Goal: Transaction & Acquisition: Purchase product/service

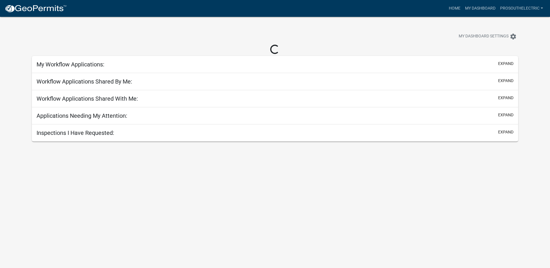
select select "3: 100"
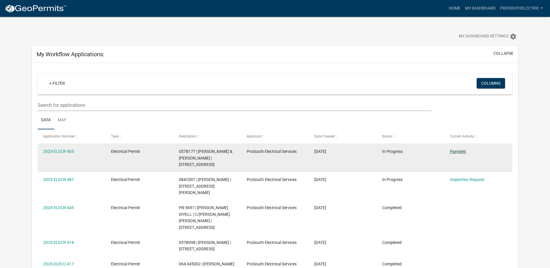
click at [458, 152] on link "Payment" at bounding box center [458, 151] width 16 height 5
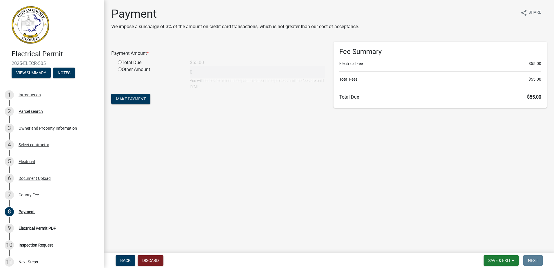
click at [139, 63] on div "Total Due" at bounding box center [150, 62] width 72 height 7
click at [121, 63] on input "radio" at bounding box center [120, 62] width 4 height 4
radio input "true"
type input "55"
click at [131, 98] on span "Make Payment" at bounding box center [131, 99] width 30 height 5
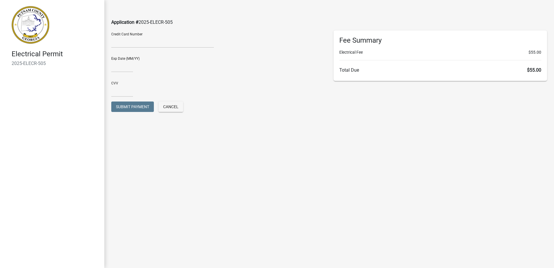
click at [355, 127] on main "Application # 2025-ELECR-505 Credit Card Number Exp Date (MM/YY) CVV Submit Pay…" at bounding box center [329, 125] width 450 height 250
click at [128, 65] on input "text" at bounding box center [122, 66] width 22 height 12
type input "02/30"
click at [125, 92] on input "text" at bounding box center [122, 91] width 22 height 12
type input "4289"
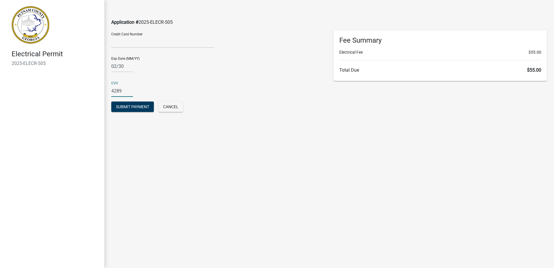
click at [184, 85] on div "CVV 4289" at bounding box center [218, 87] width 214 height 20
click at [142, 105] on span "Submit Payment" at bounding box center [132, 106] width 33 height 5
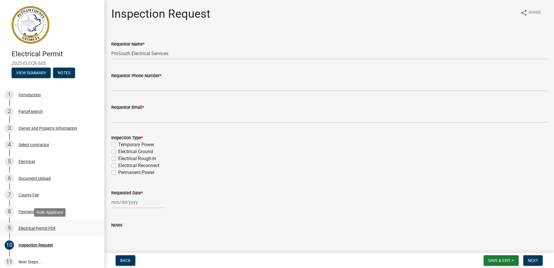
click at [47, 228] on div "Electrical Permit PDF" at bounding box center [37, 228] width 37 height 4
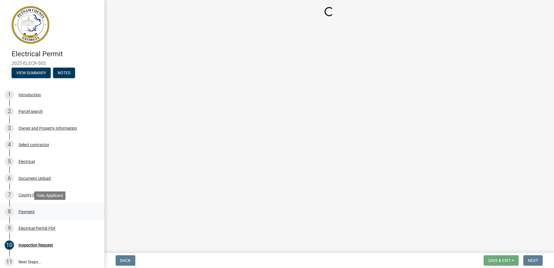
click at [32, 216] on div "8 Payment" at bounding box center [50, 211] width 90 height 9
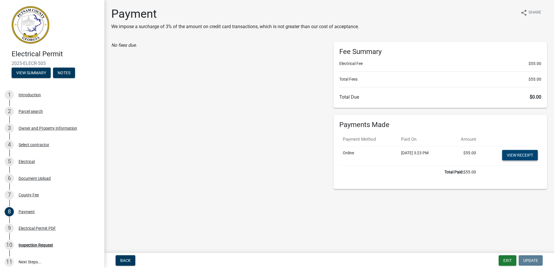
click at [519, 155] on link "View receipt" at bounding box center [520, 155] width 36 height 10
click at [27, 225] on div "9 Electrical Permit PDF" at bounding box center [50, 227] width 90 height 9
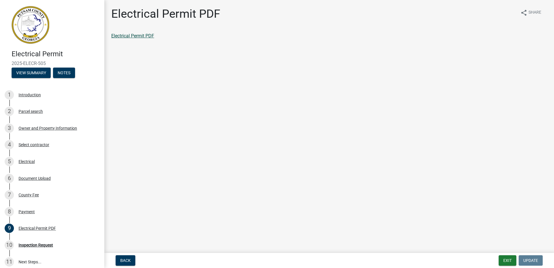
click at [139, 37] on link "Electrical Permit PDF" at bounding box center [132, 36] width 43 height 6
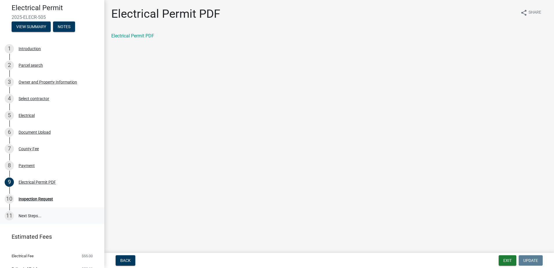
scroll to position [56, 0]
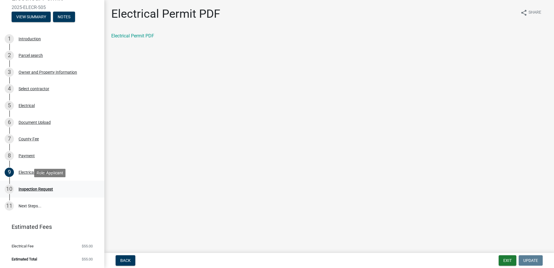
click at [48, 191] on div "10 Inspection Request" at bounding box center [50, 188] width 90 height 9
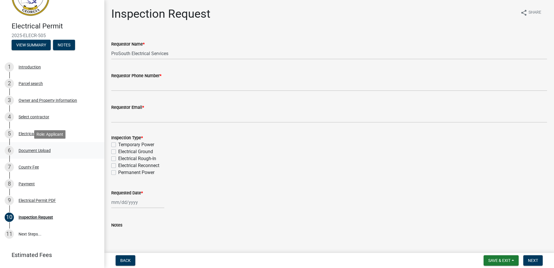
scroll to position [28, 0]
click at [514, 263] on button "Save & Exit" at bounding box center [501, 260] width 35 height 10
click at [503, 246] on button "Save & Exit" at bounding box center [495, 245] width 46 height 14
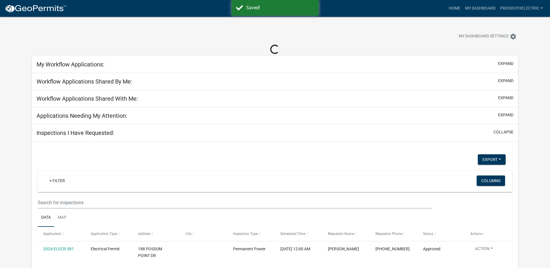
select select "3: 100"
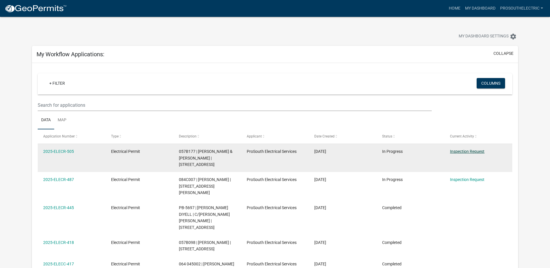
click at [458, 153] on link "Inspection Request" at bounding box center [467, 151] width 34 height 5
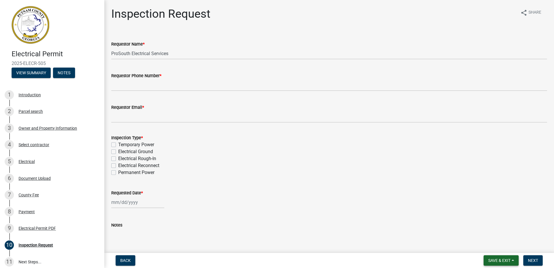
click at [504, 259] on span "Save & Exit" at bounding box center [499, 260] width 22 height 5
click at [498, 248] on button "Save & Exit" at bounding box center [495, 245] width 46 height 14
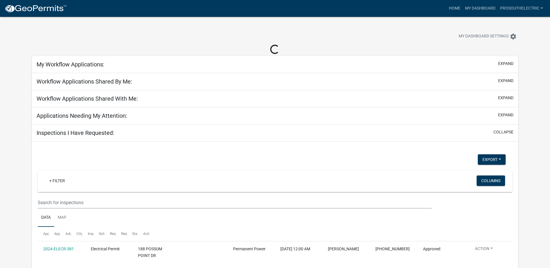
select select "3: 100"
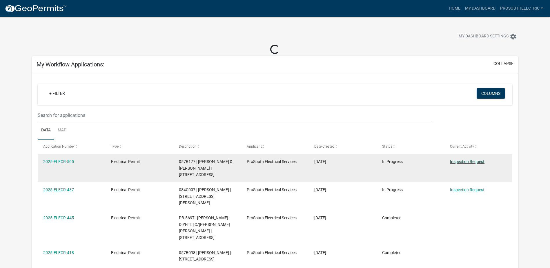
click at [453, 161] on link "Inspection Request" at bounding box center [467, 161] width 34 height 5
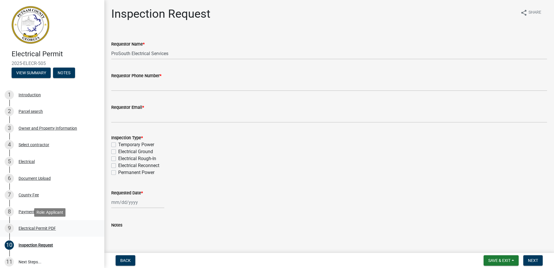
click at [39, 223] on link "9 Electrical Permit PDF" at bounding box center [52, 228] width 104 height 17
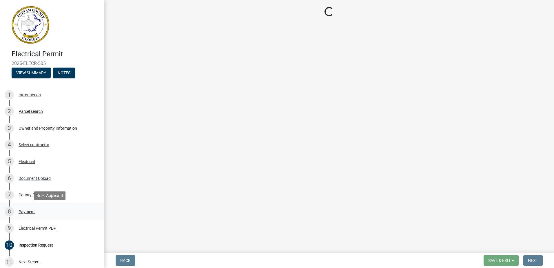
click at [36, 210] on div "8 Payment" at bounding box center [50, 211] width 90 height 9
click at [32, 212] on div "Payment" at bounding box center [27, 212] width 16 height 4
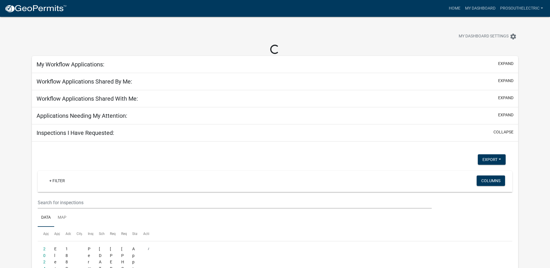
select select "3: 100"
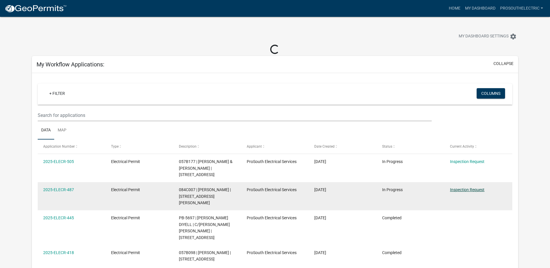
click at [479, 189] on link "Inspection Request" at bounding box center [467, 189] width 34 height 5
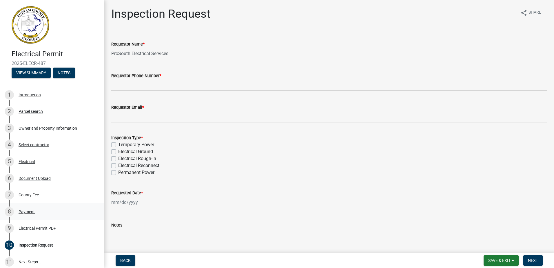
click at [33, 214] on div "8 Payment" at bounding box center [50, 211] width 90 height 9
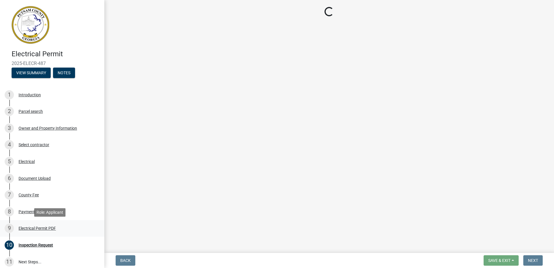
click at [34, 228] on div "Electrical Permit PDF" at bounding box center [37, 228] width 37 height 4
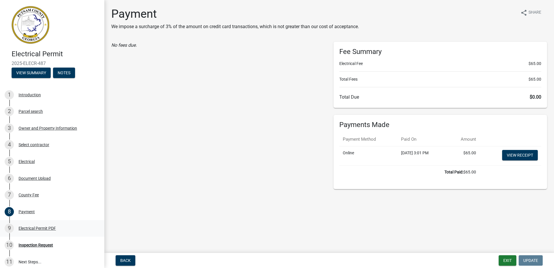
click at [49, 228] on div "Electrical Permit PDF" at bounding box center [37, 228] width 37 height 4
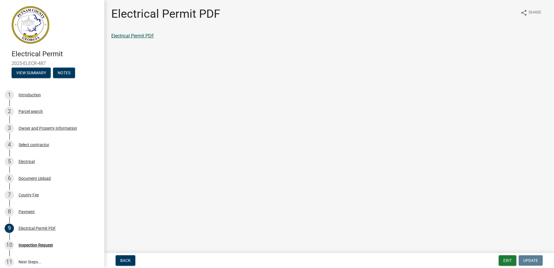
click at [150, 36] on link "Electrical Permit PDF" at bounding box center [132, 36] width 43 height 6
click at [503, 259] on button "Exit" at bounding box center [508, 260] width 18 height 10
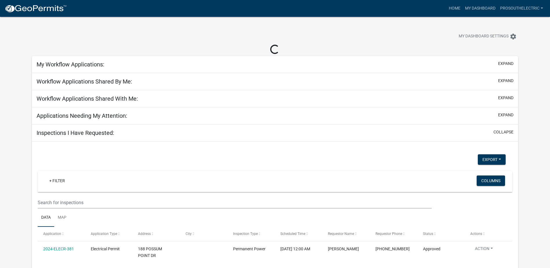
select select "3: 100"
